Goal: Information Seeking & Learning: Learn about a topic

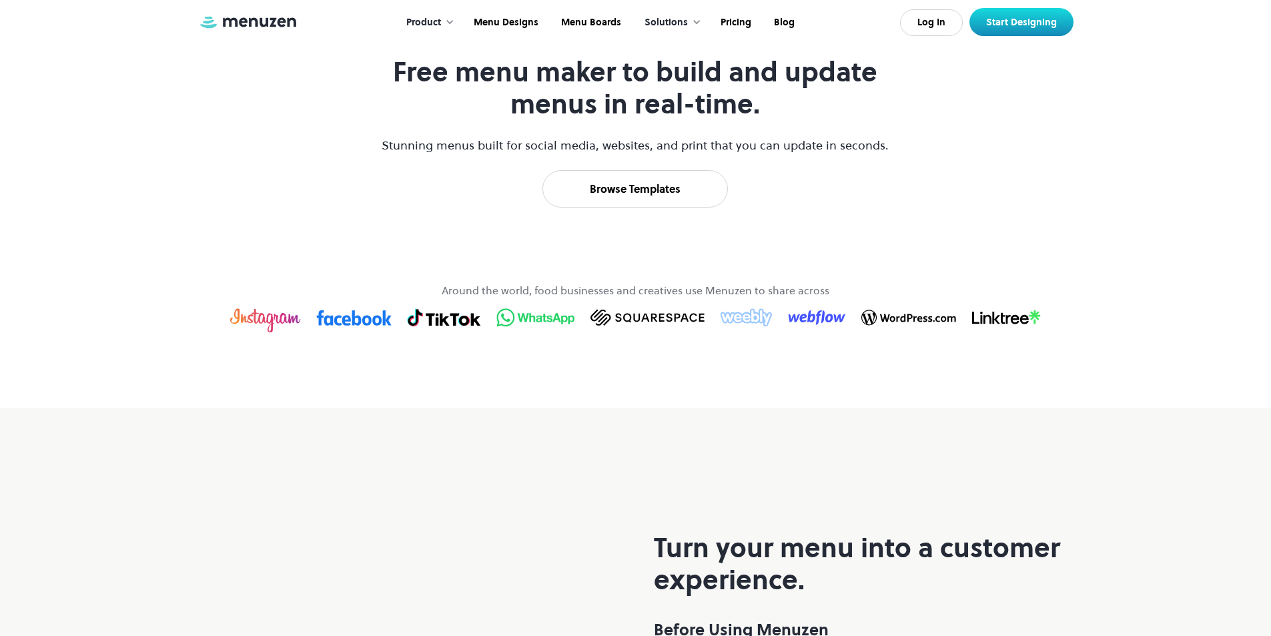
scroll to position [734, 0]
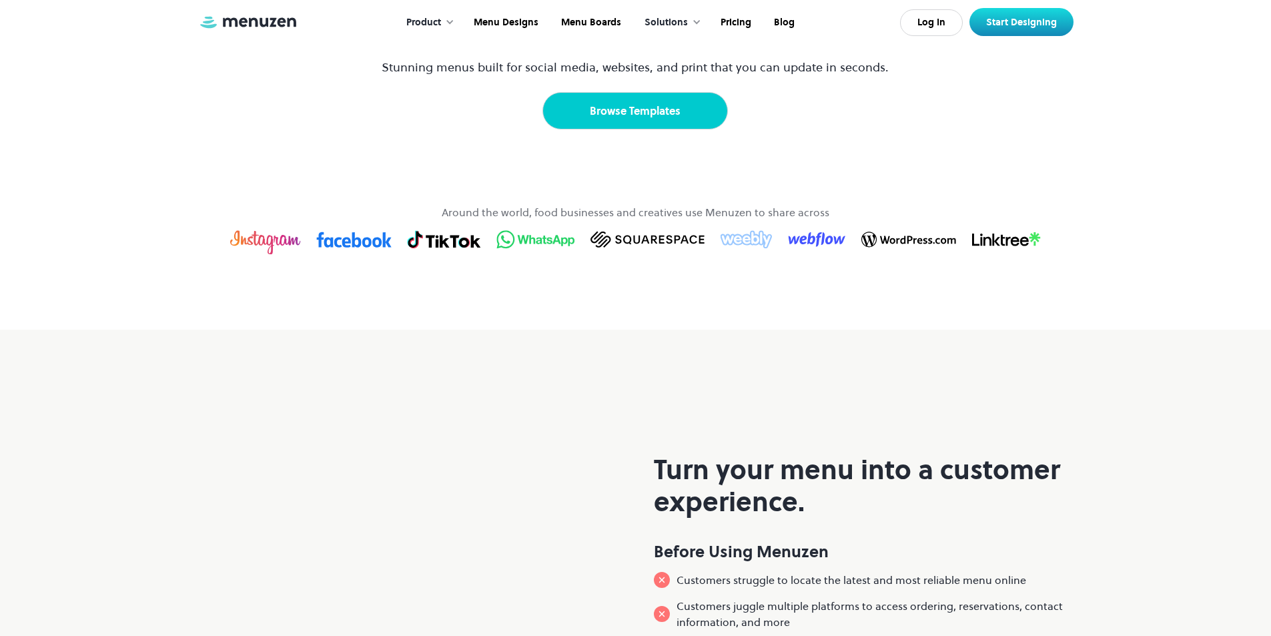
click at [655, 129] on link "Browse Templates" at bounding box center [636, 110] width 186 height 37
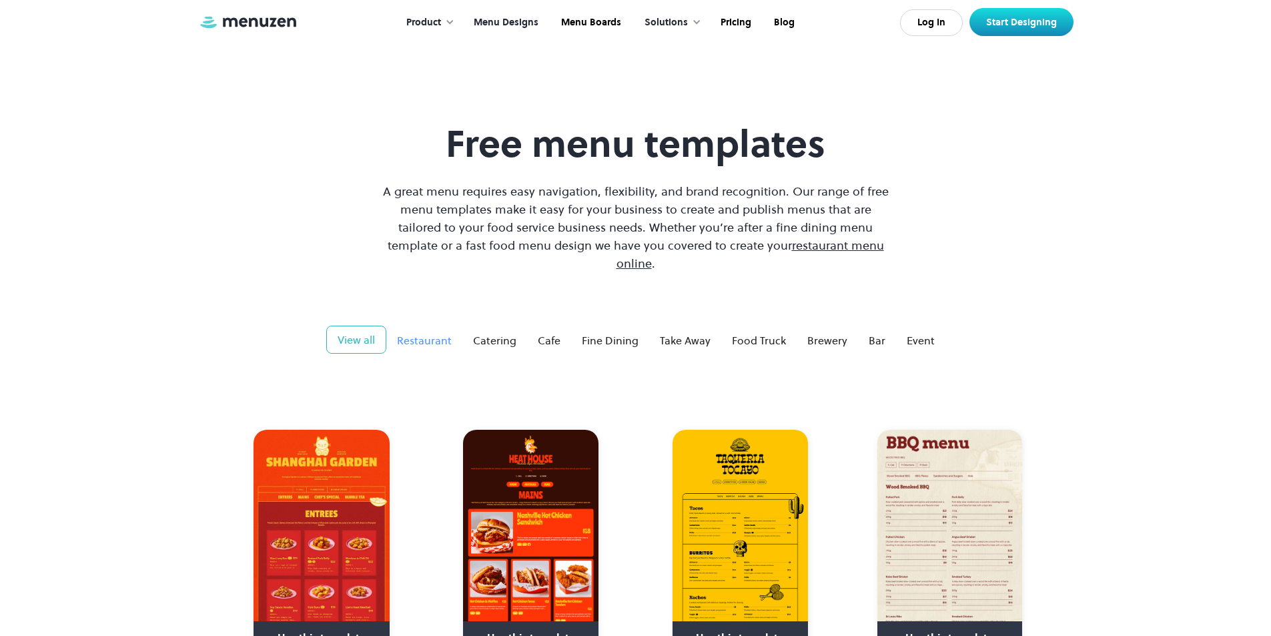
click at [440, 332] on div "Restaurant" at bounding box center [424, 340] width 55 height 16
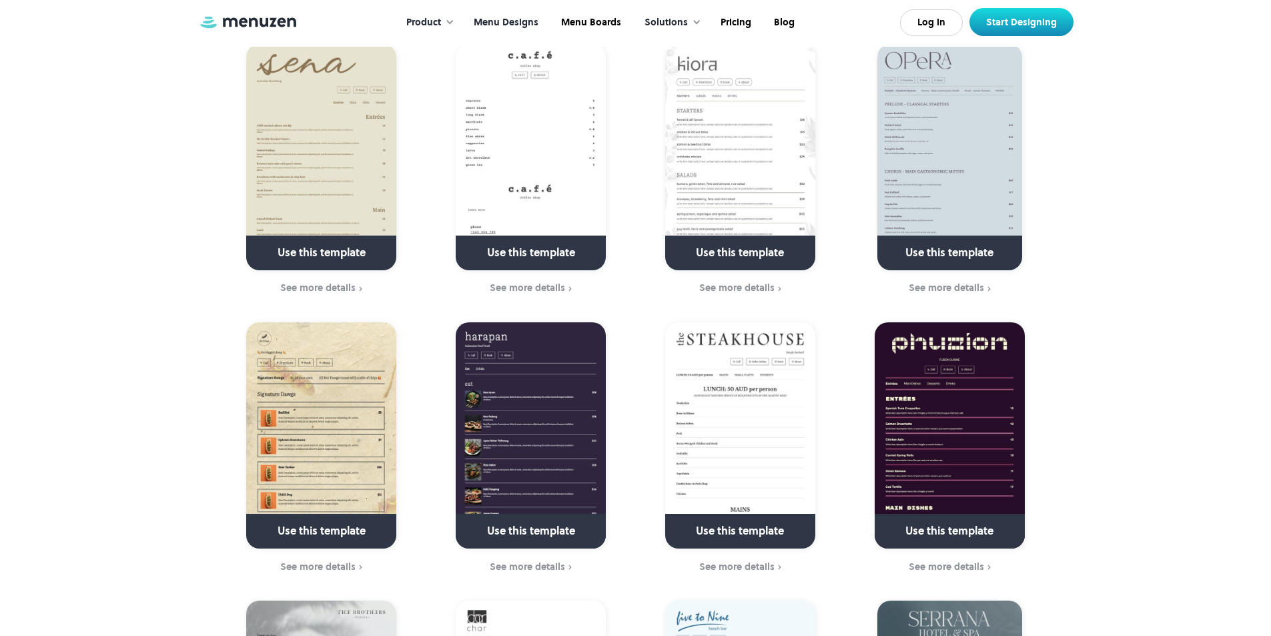
scroll to position [1268, 0]
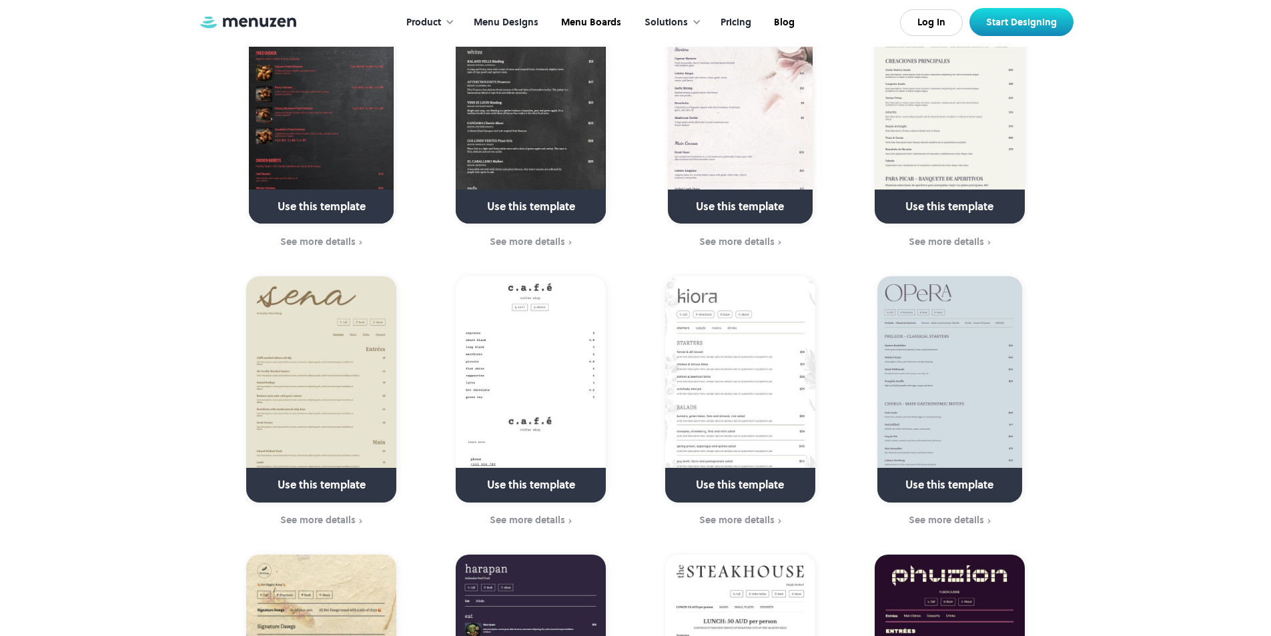
click at [743, 15] on link "Pricing" at bounding box center [734, 22] width 53 height 41
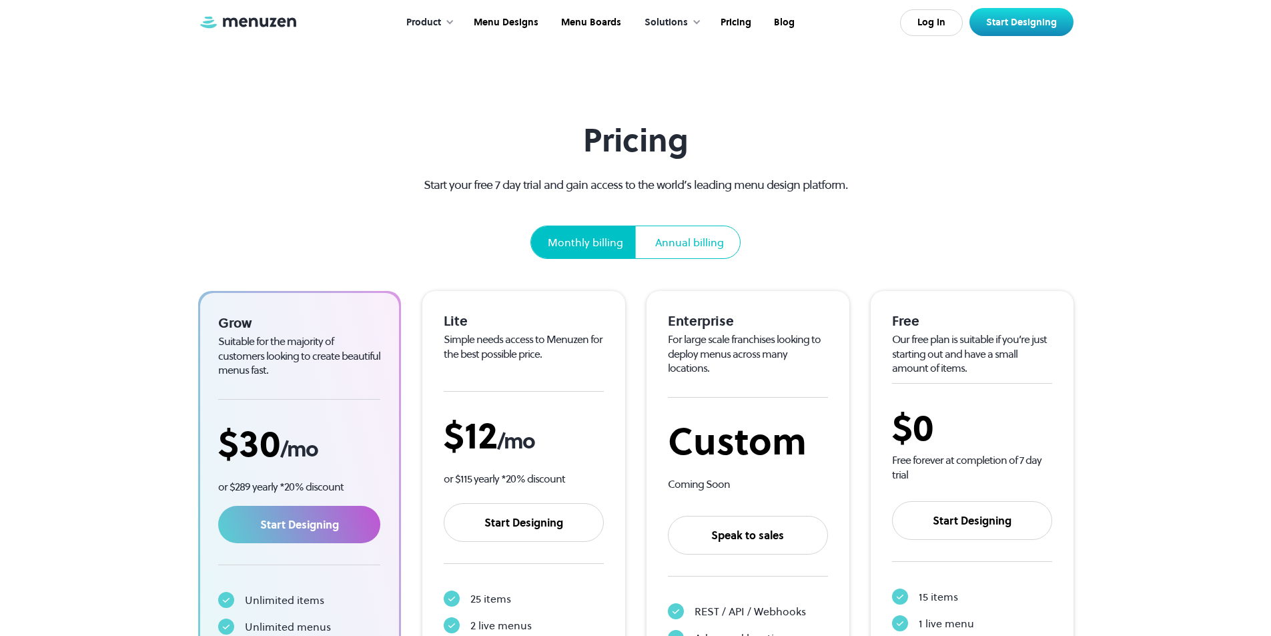
click at [597, 240] on div "Monthly billing" at bounding box center [585, 242] width 75 height 16
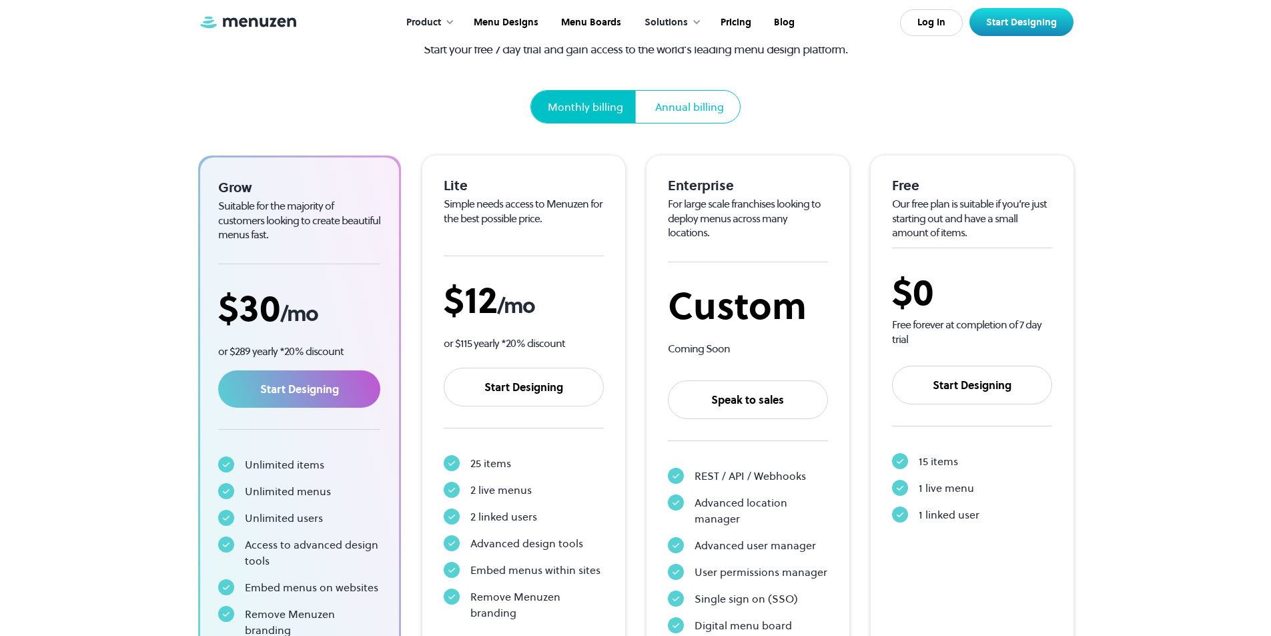
scroll to position [133, 0]
